Goal: Information Seeking & Learning: Learn about a topic

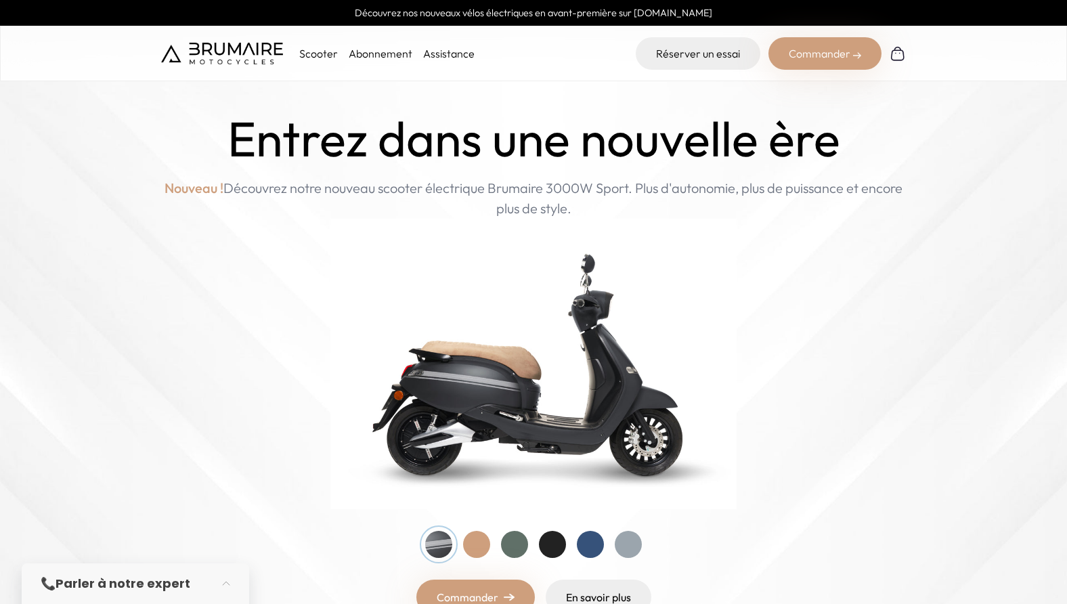
click at [558, 541] on div at bounding box center [552, 544] width 27 height 27
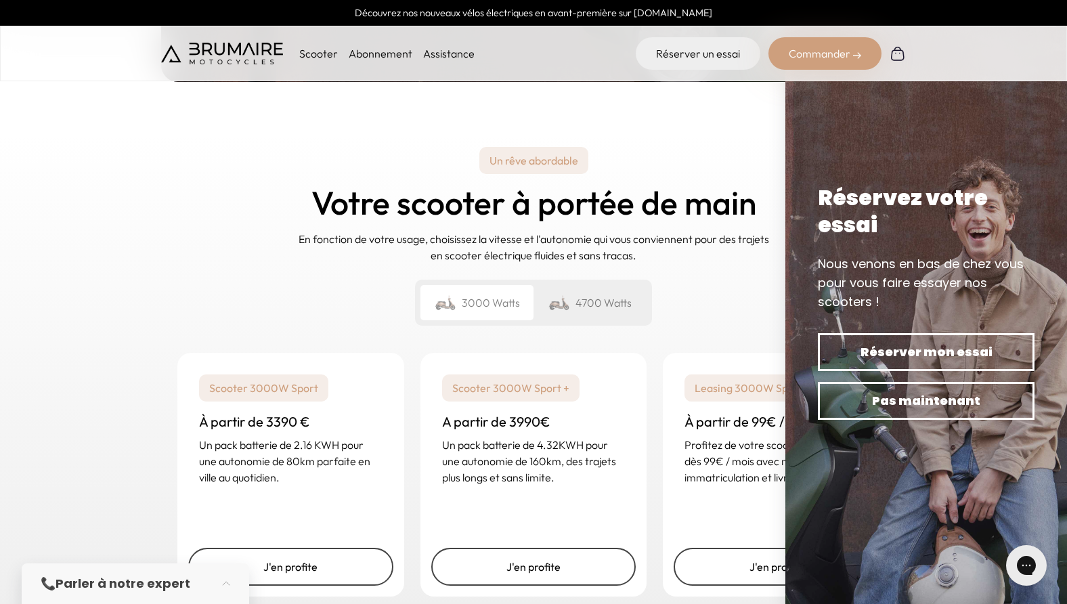
scroll to position [1895, 0]
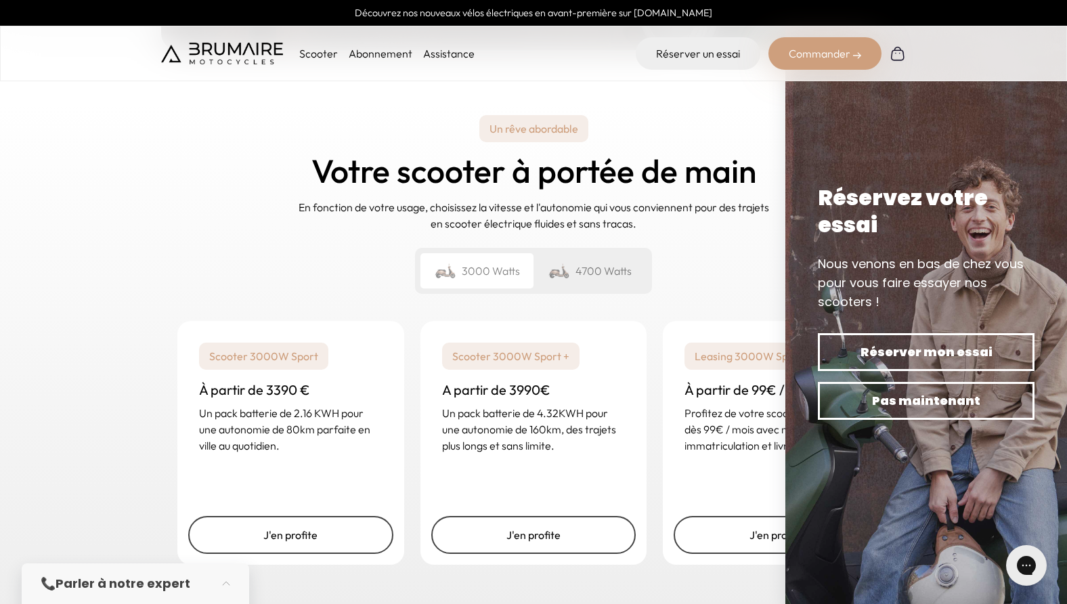
click at [697, 246] on div "Un rêve abordable Votre scooter à portée de main En fonction de votre usage, ch…" at bounding box center [533, 204] width 745 height 201
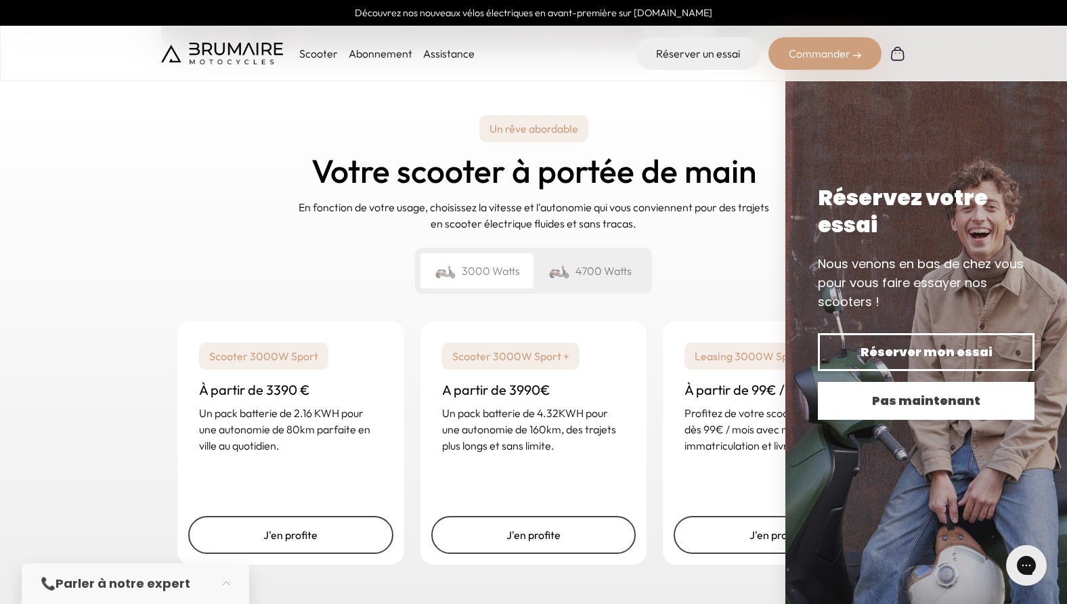
click at [891, 385] on button "Pas maintenant" at bounding box center [926, 401] width 217 height 38
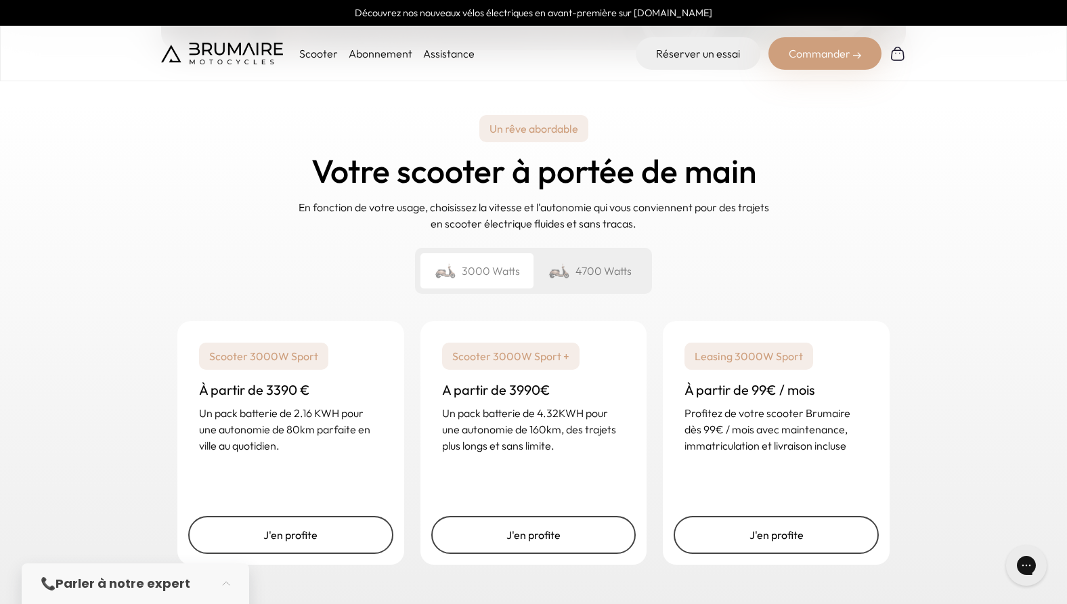
click at [590, 253] on div "4700 Watts" at bounding box center [589, 270] width 113 height 35
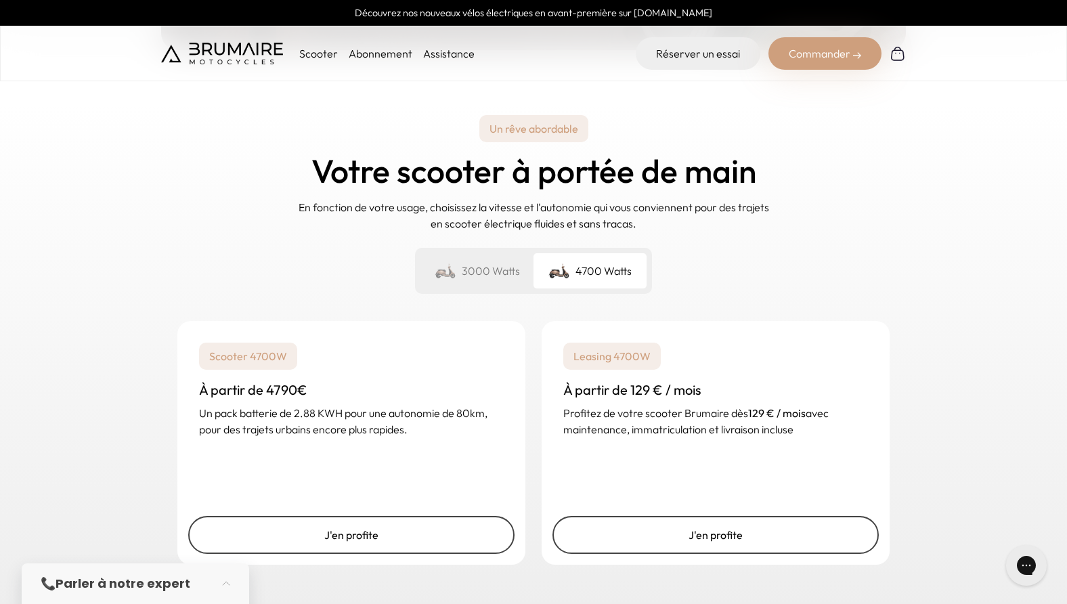
click at [255, 229] on div "Un rêve abordable Votre scooter à portée de main En fonction de votre usage, ch…" at bounding box center [533, 204] width 745 height 201
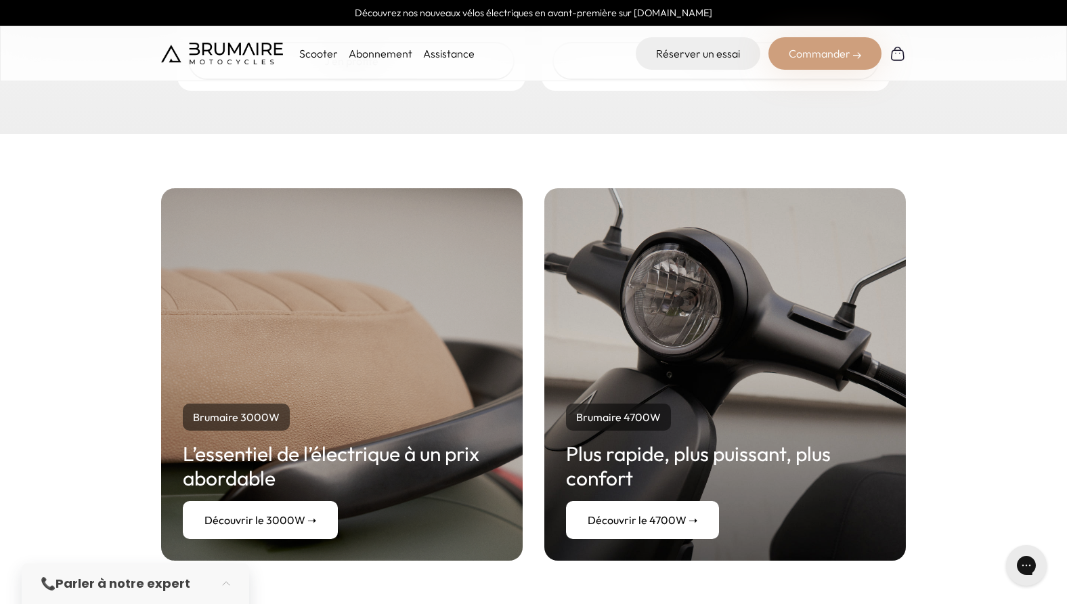
scroll to position [2437, 0]
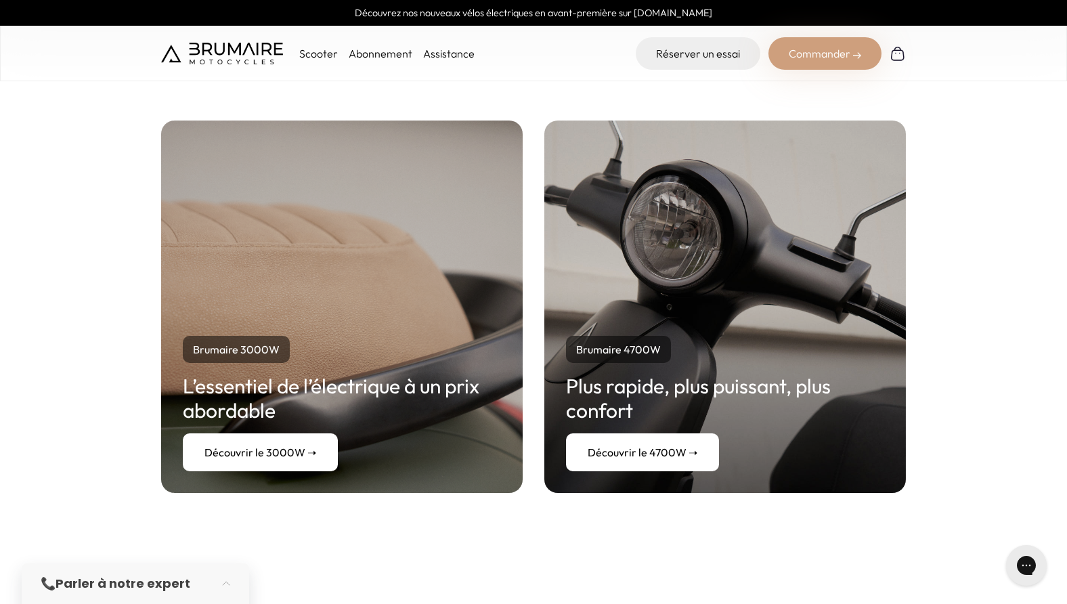
click at [646, 436] on link "Découvrir le 4700W ➝" at bounding box center [642, 452] width 153 height 38
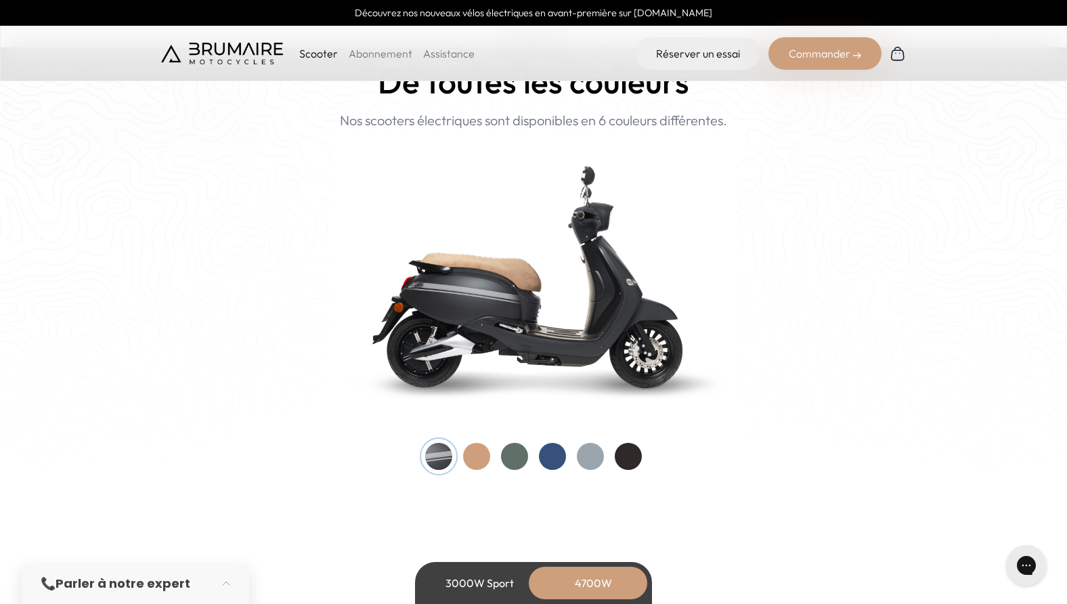
scroll to position [1354, 0]
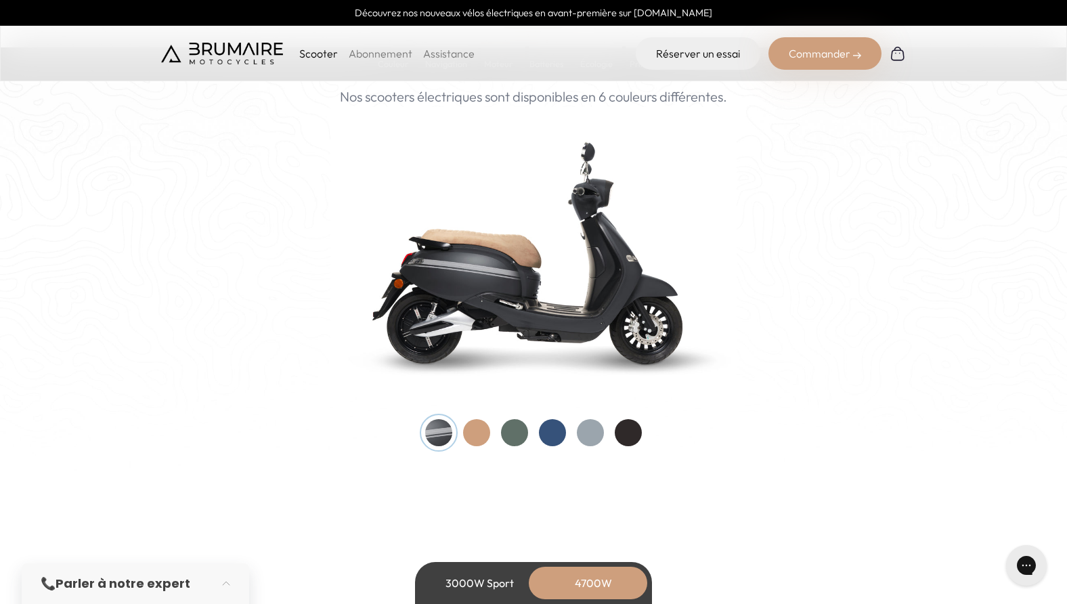
click at [629, 429] on div at bounding box center [628, 432] width 27 height 27
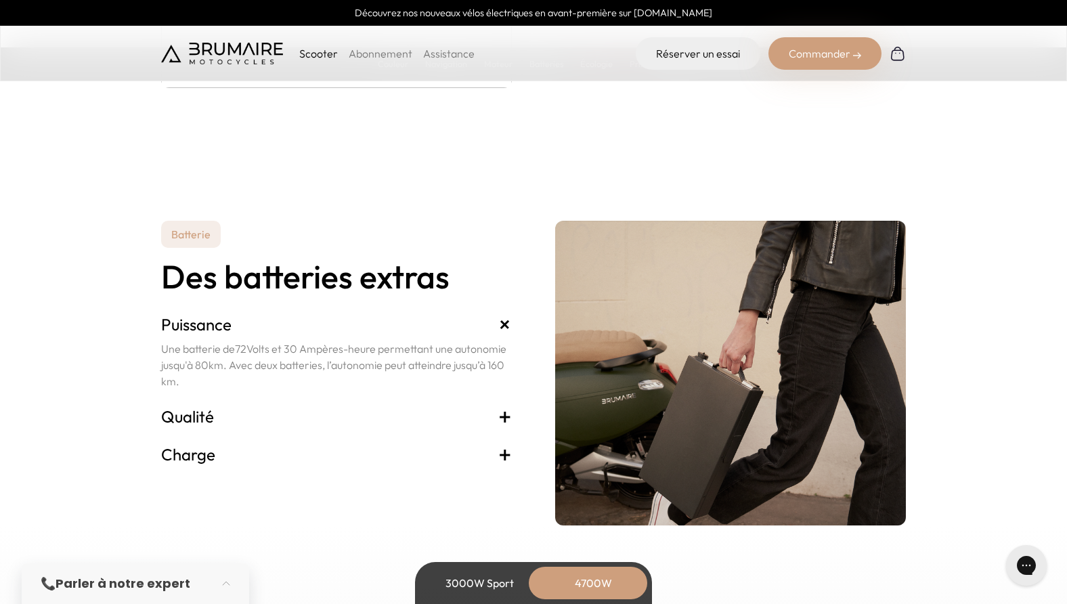
scroll to position [2911, 0]
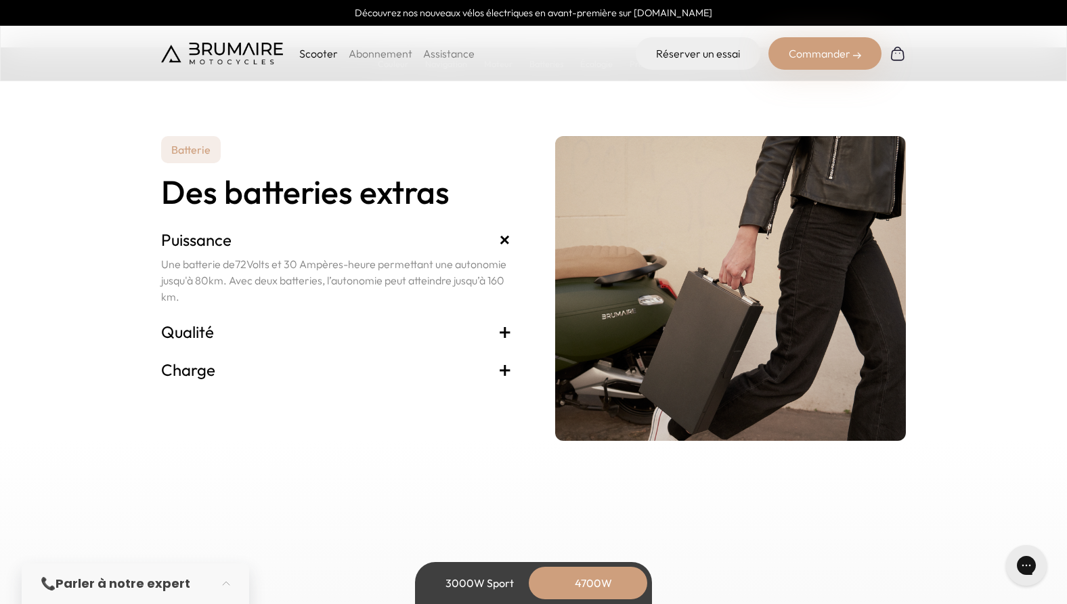
click at [184, 365] on h3 "Charge +" at bounding box center [336, 370] width 351 height 22
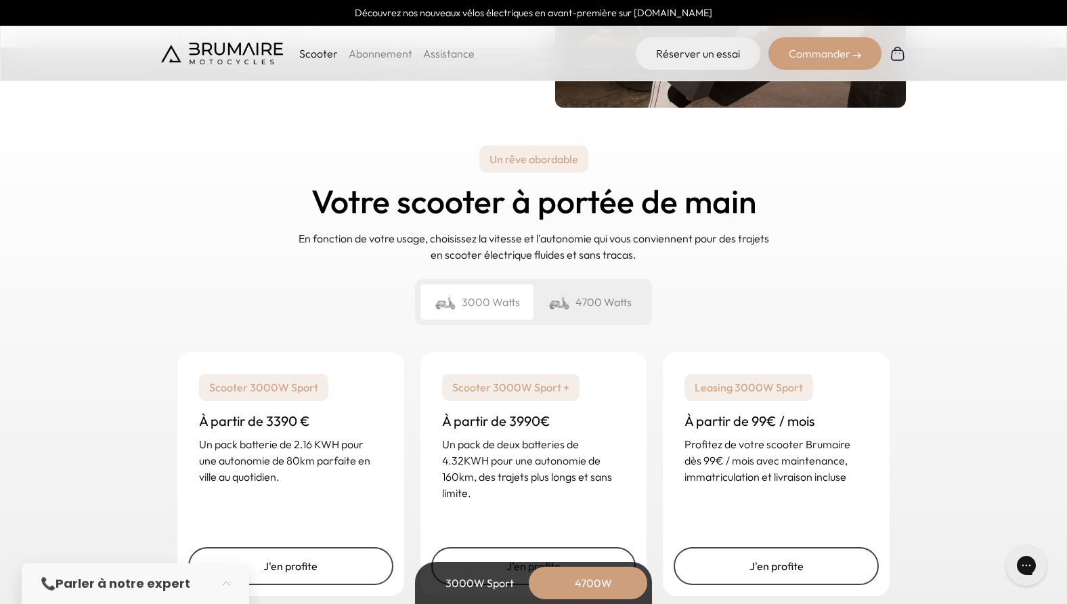
scroll to position [3249, 0]
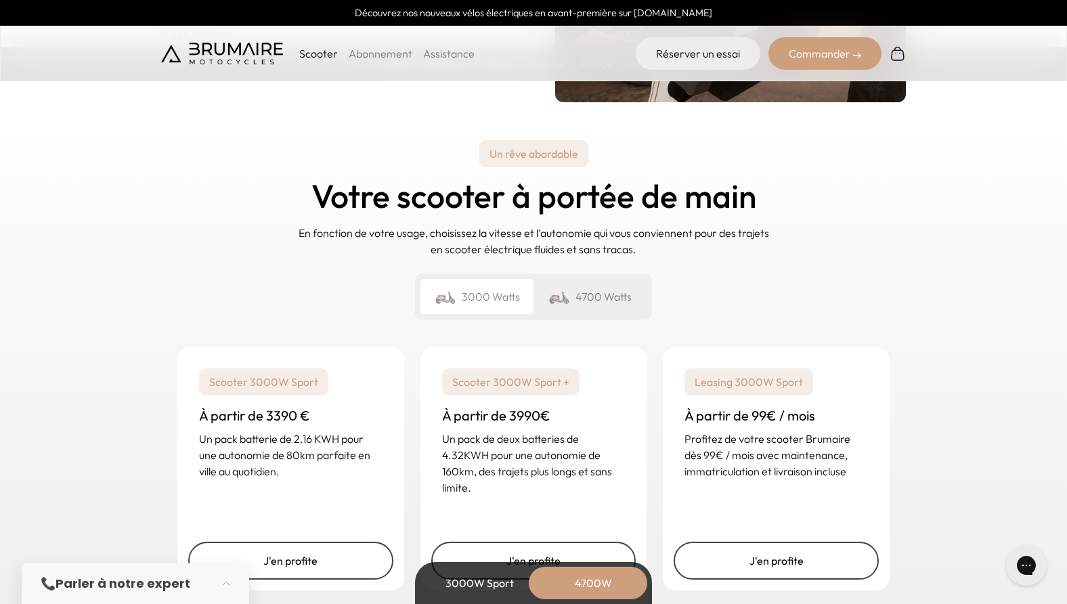
click at [594, 303] on div "4700 Watts" at bounding box center [589, 296] width 113 height 35
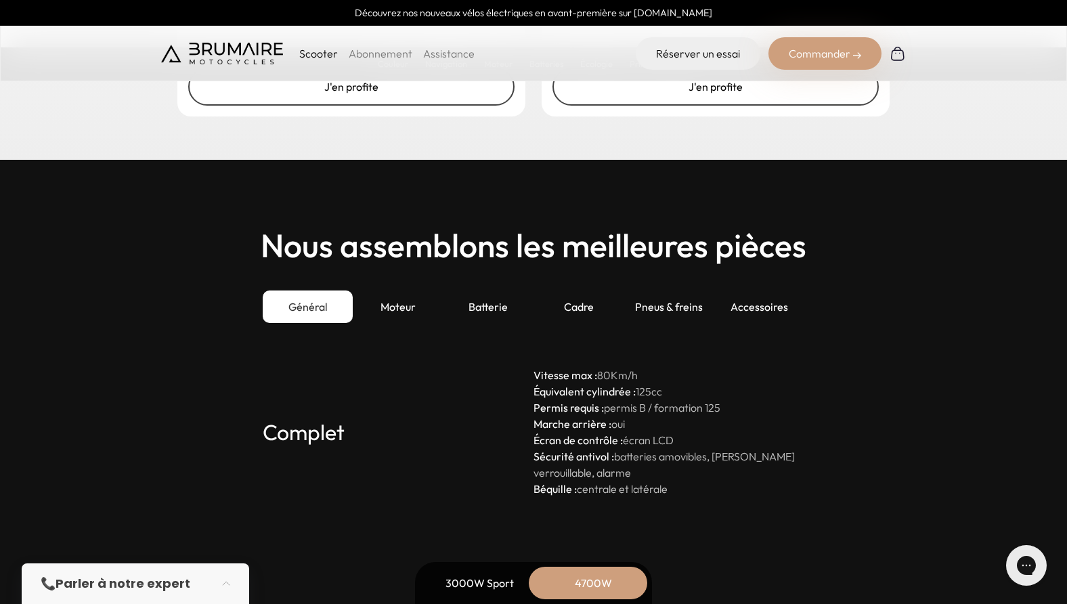
scroll to position [3791, 0]
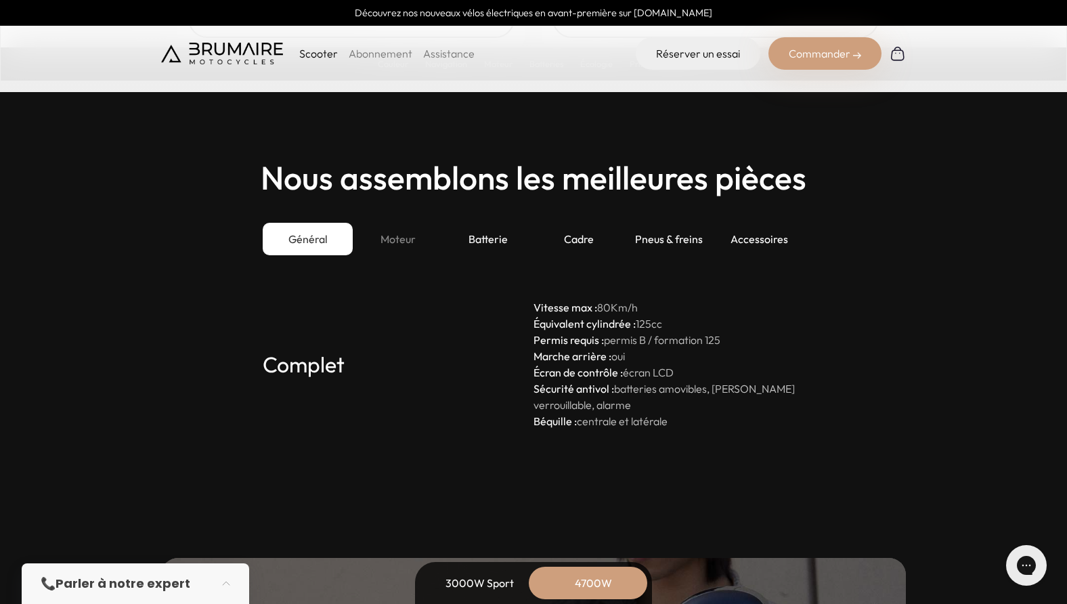
click at [413, 244] on div "Moteur" at bounding box center [398, 239] width 90 height 32
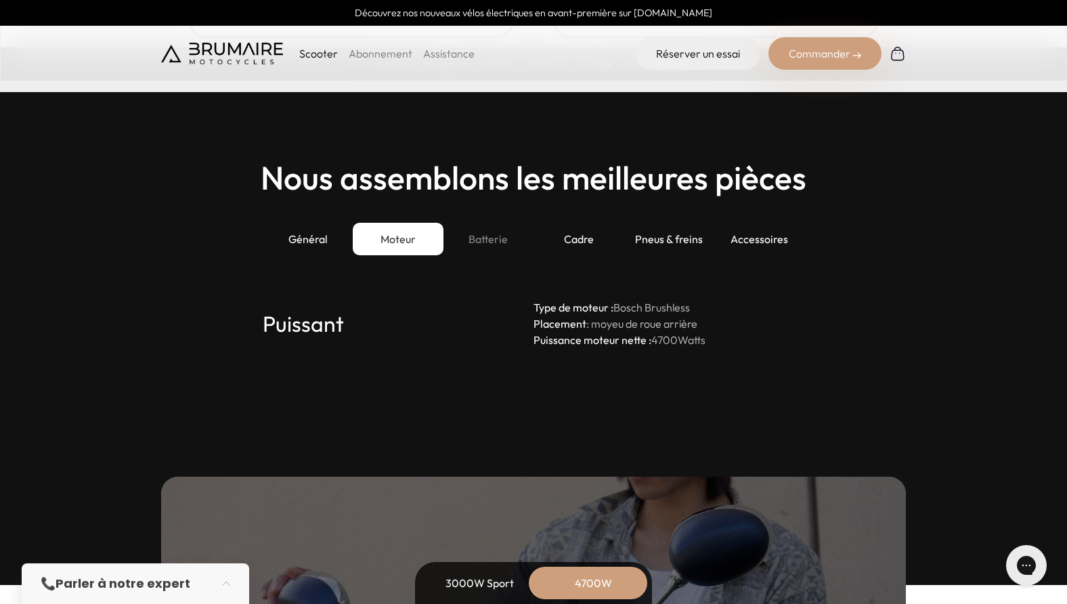
click at [483, 234] on div "Batterie" at bounding box center [488, 239] width 90 height 32
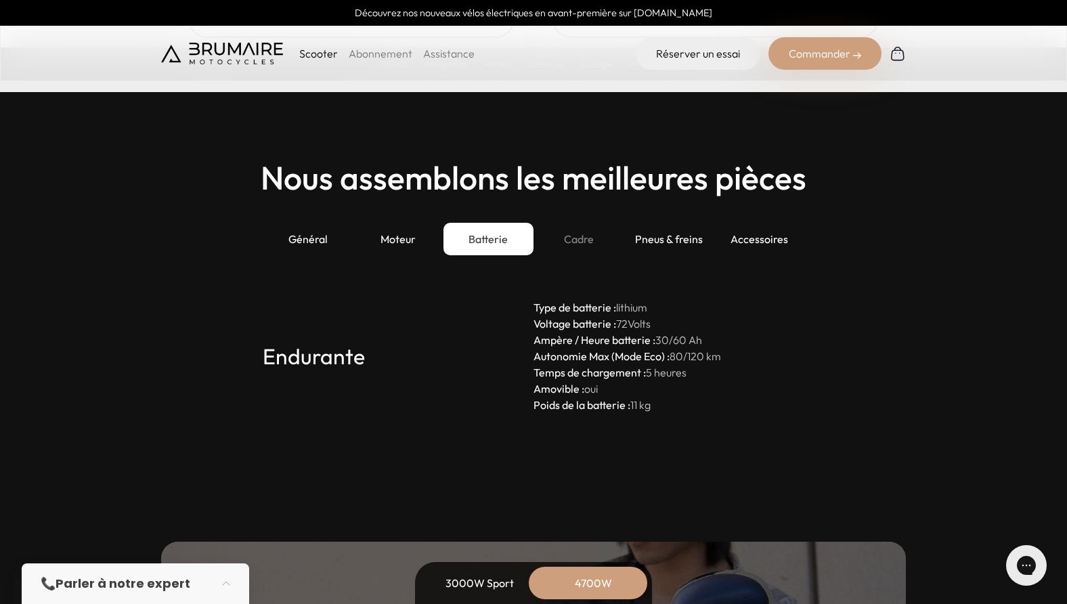
click at [582, 246] on div "Cadre" at bounding box center [578, 239] width 90 height 32
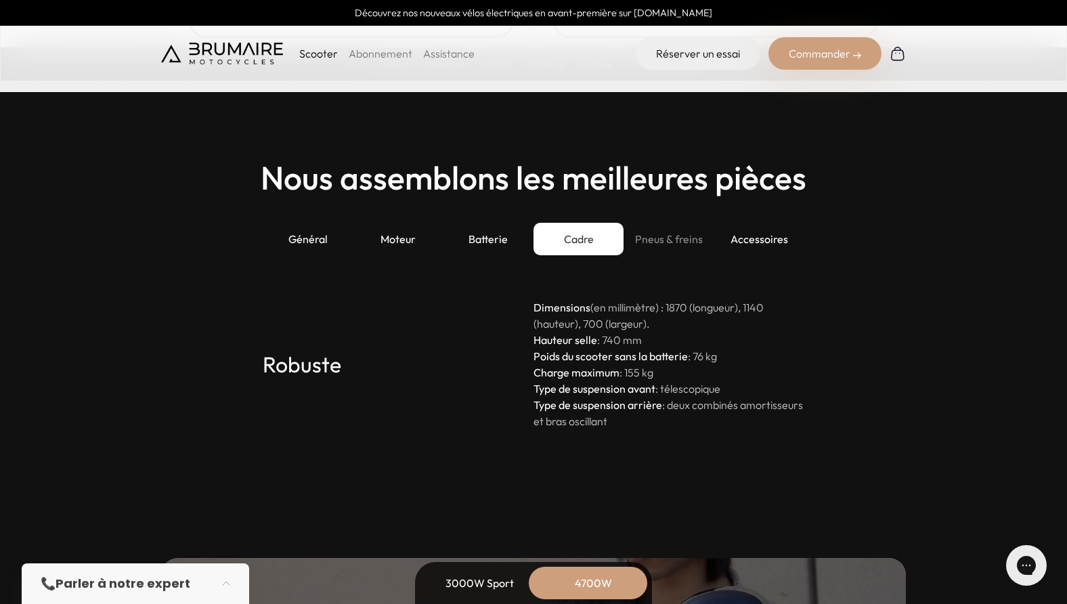
click at [652, 239] on div "Pneus & freins" at bounding box center [668, 239] width 90 height 32
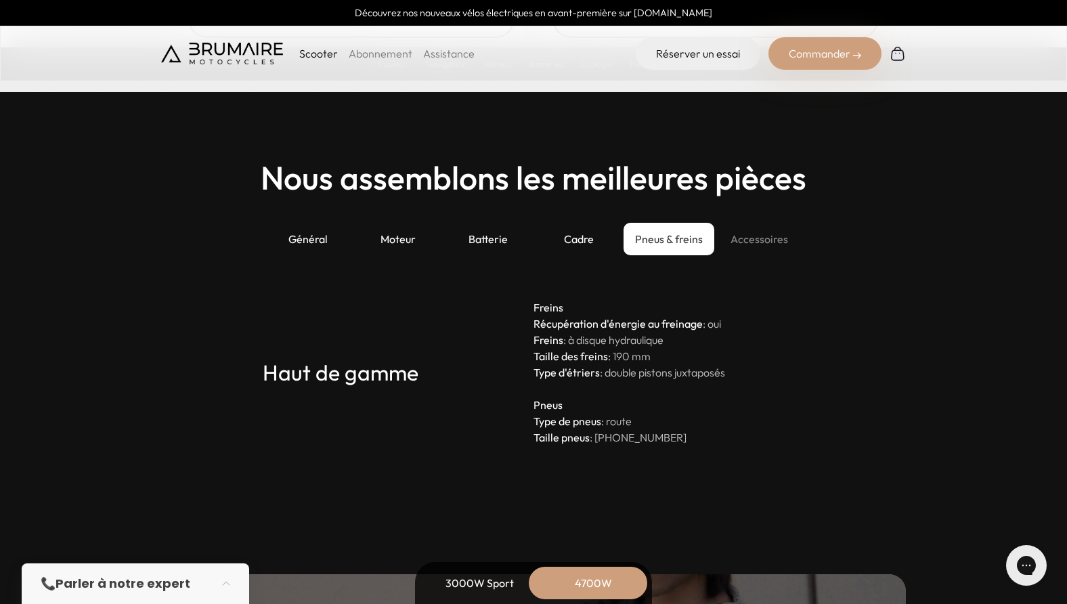
click at [762, 236] on div "Accessoires" at bounding box center [759, 239] width 90 height 32
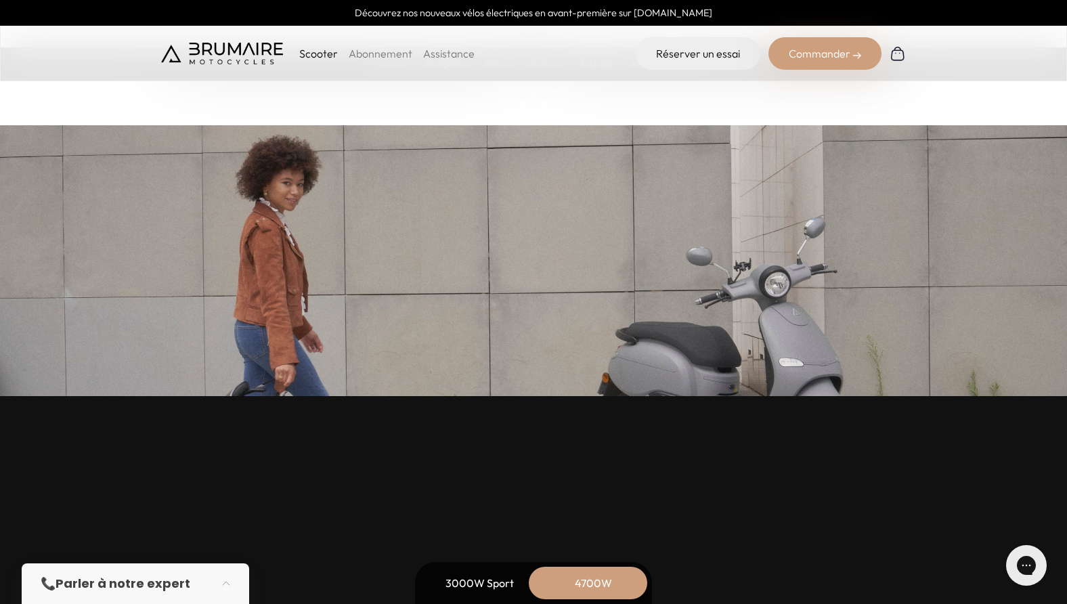
scroll to position [5754, 0]
